Goal: Navigation & Orientation: Find specific page/section

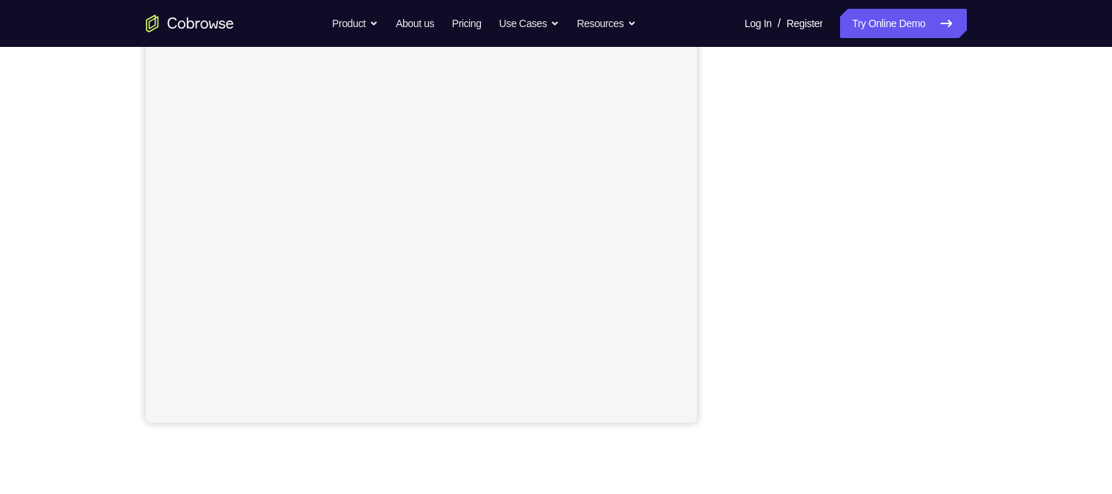
scroll to position [260, 0]
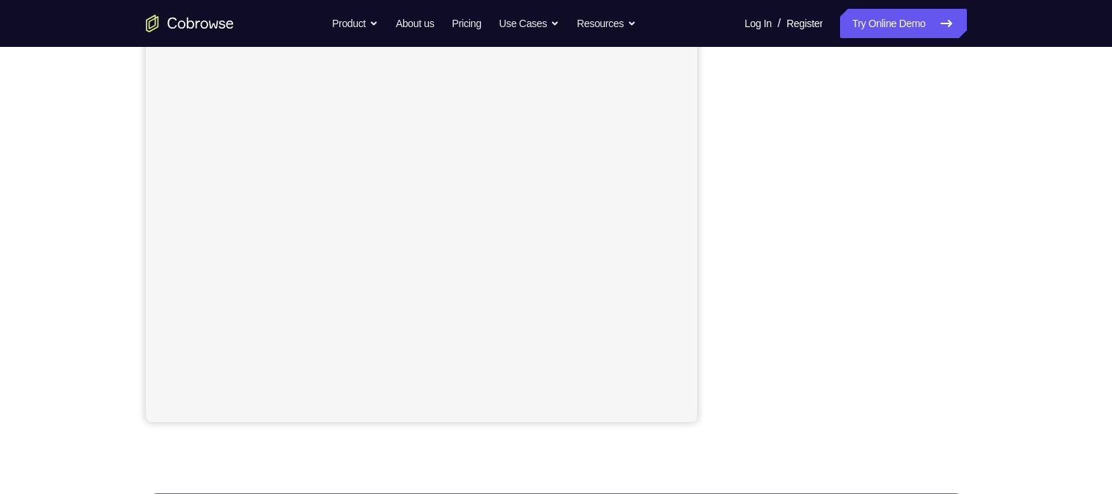
click at [994, 139] on div "Your Support Agent Your Customer Web iOS Android Next Steps We’d be happy to gi…" at bounding box center [556, 270] width 939 height 967
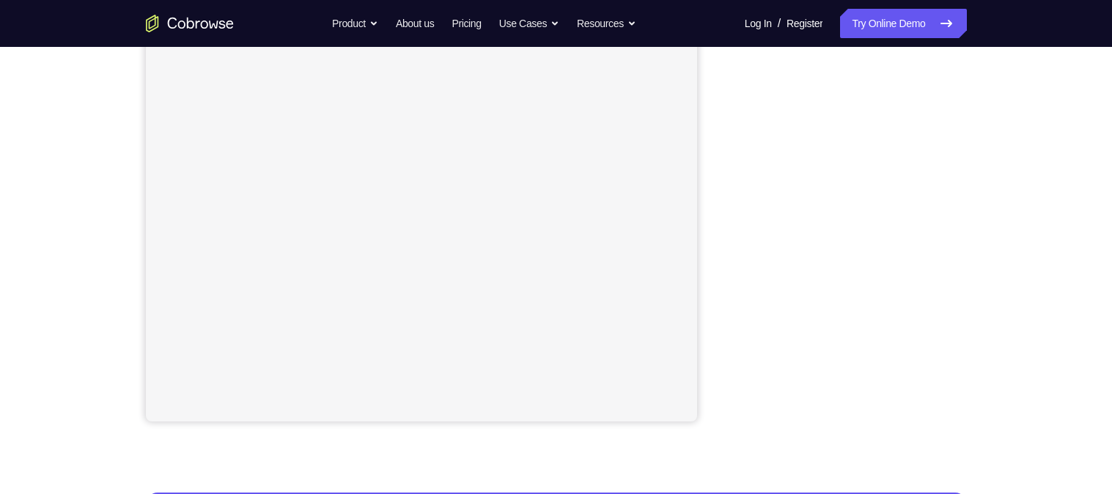
scroll to position [264, 0]
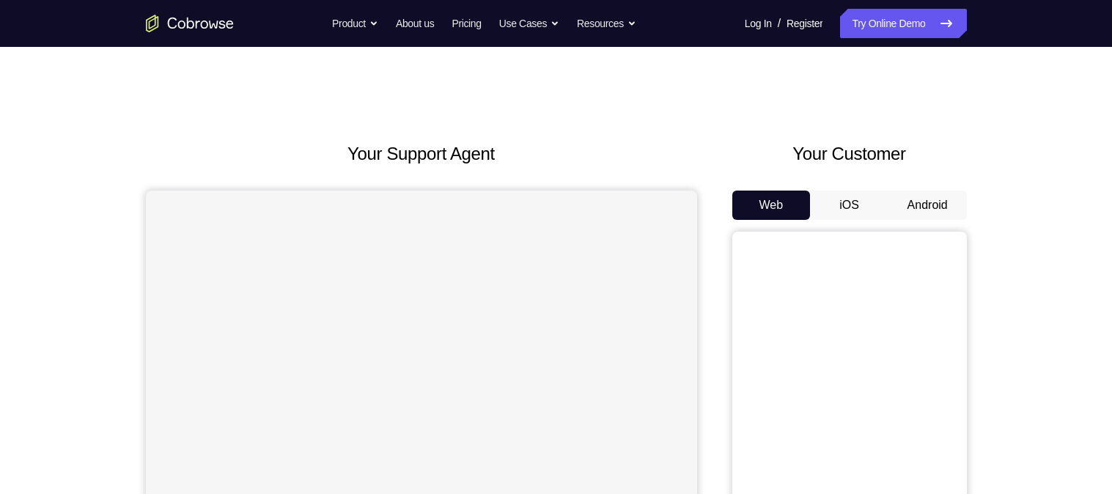
click at [922, 206] on button "Android" at bounding box center [928, 205] width 78 height 29
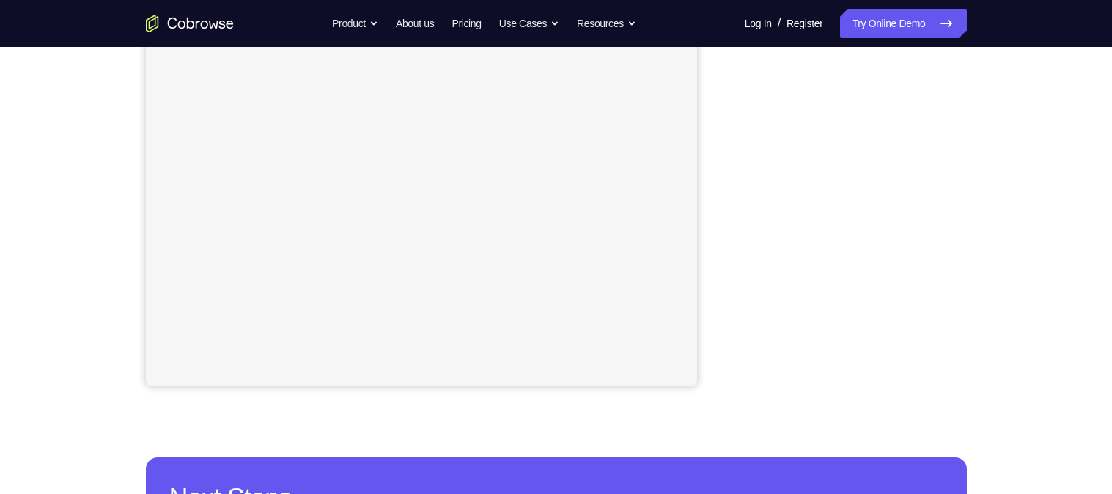
scroll to position [295, 0]
